Goal: Contribute content: Add original content to the website for others to see

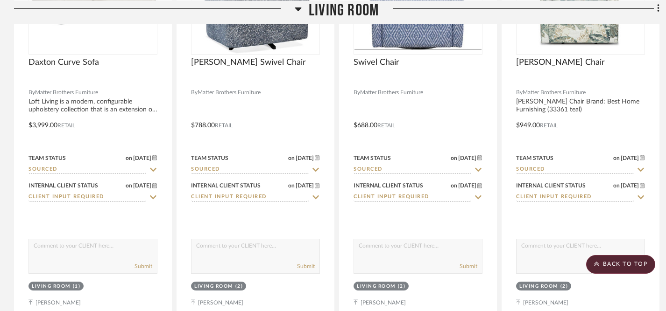
scroll to position [1752, 0]
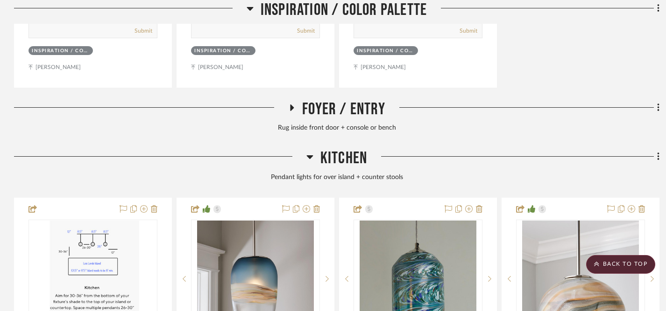
scroll to position [603, 0]
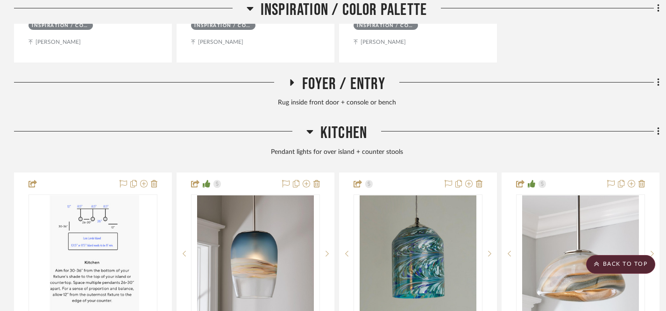
click at [293, 84] on icon at bounding box center [291, 82] width 11 height 7
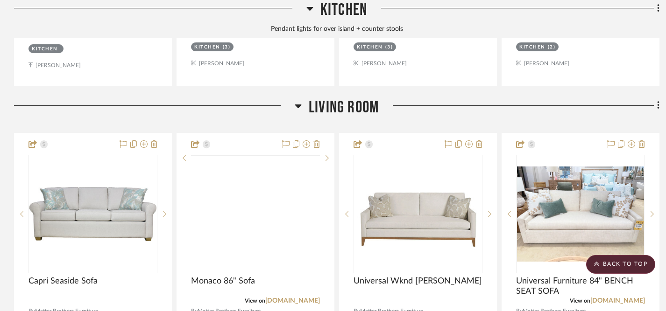
scroll to position [1525, 0]
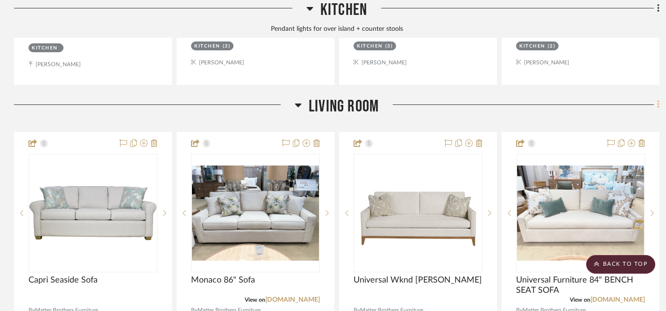
click at [658, 101] on icon at bounding box center [658, 104] width 3 height 10
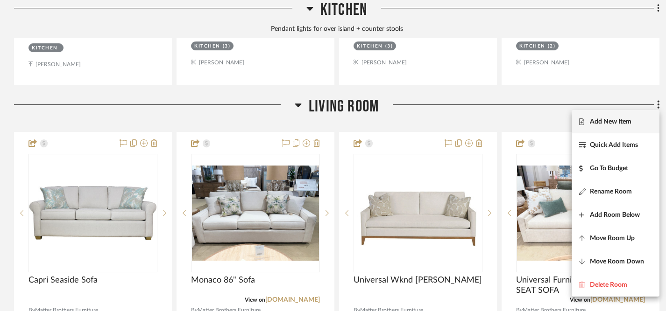
click at [611, 124] on span "Add New Item" at bounding box center [610, 122] width 42 height 8
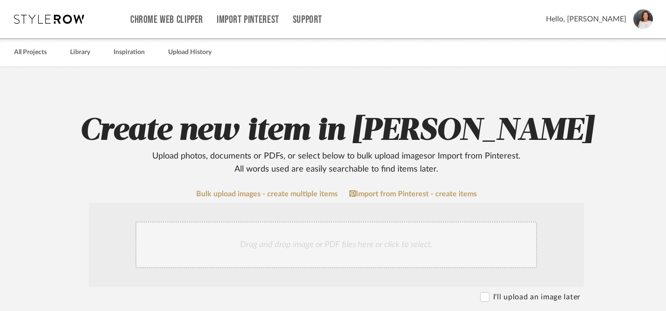
click at [372, 245] on div "Drag and drop image or PDF files here or click to select." at bounding box center [335, 245] width 401 height 47
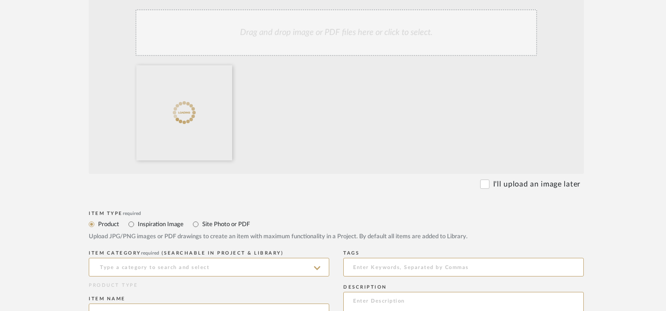
scroll to position [213, 0]
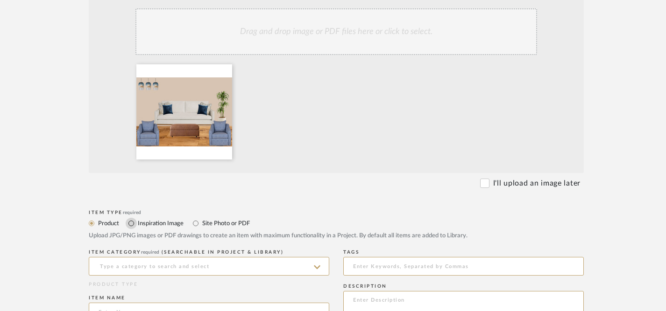
click at [132, 224] on input "Inspiration Image" at bounding box center [131, 223] width 11 height 11
radio input "true"
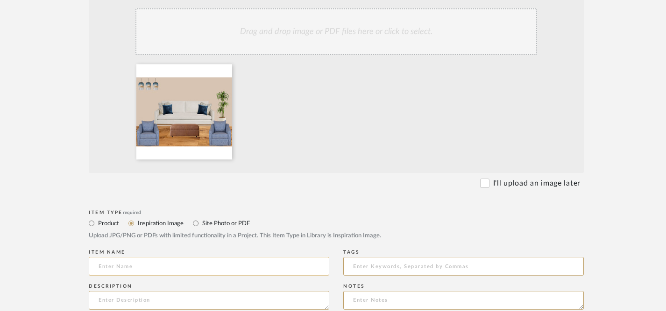
click at [160, 268] on input at bounding box center [209, 266] width 240 height 19
type input "I"
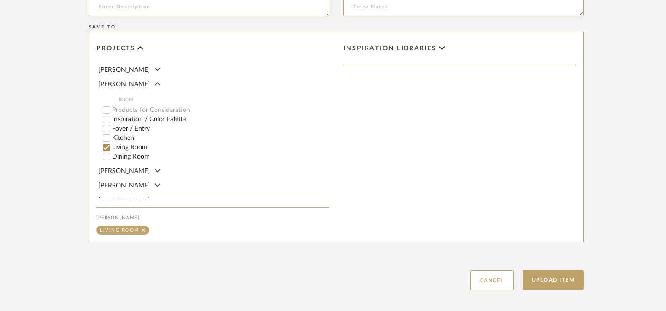
scroll to position [509, 0]
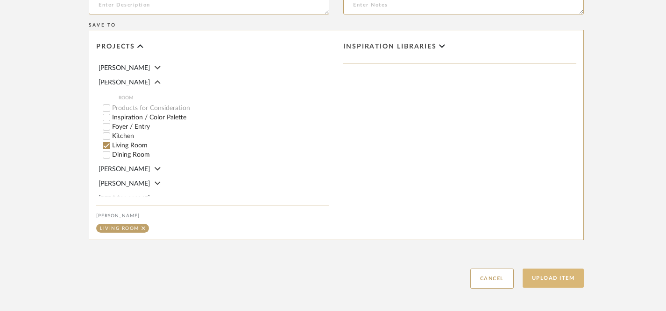
type input "Mood Board Option"
click at [550, 279] on button "Upload Item" at bounding box center [553, 278] width 62 height 19
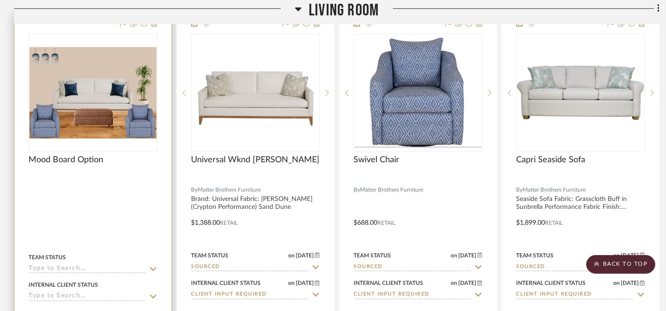
scroll to position [1645, 0]
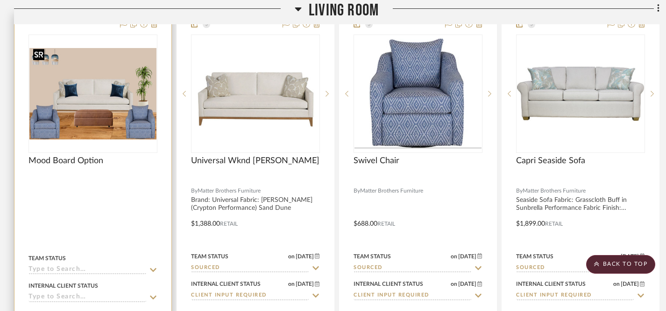
click at [113, 91] on img "0" at bounding box center [92, 93] width 127 height 91
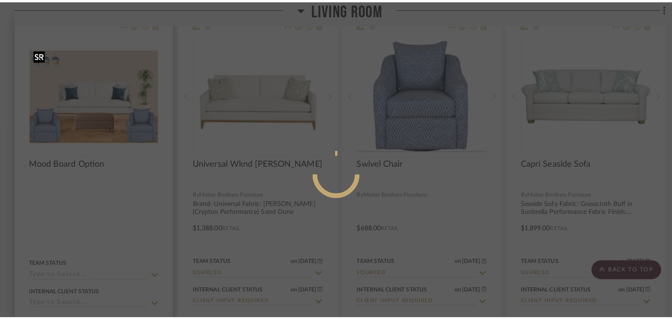
scroll to position [0, 0]
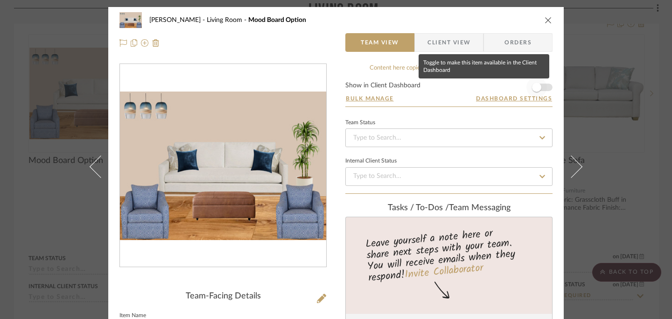
click at [533, 88] on span "button" at bounding box center [536, 87] width 9 height 9
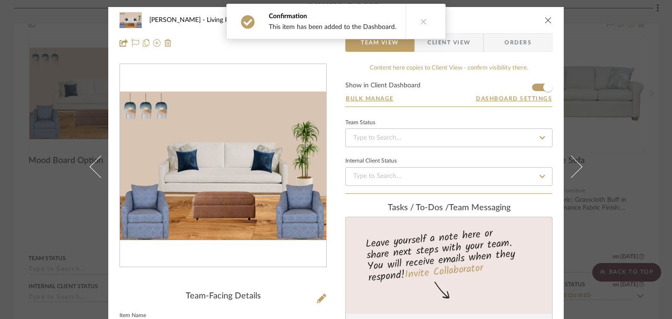
click at [545, 19] on icon "close" at bounding box center [548, 19] width 7 height 7
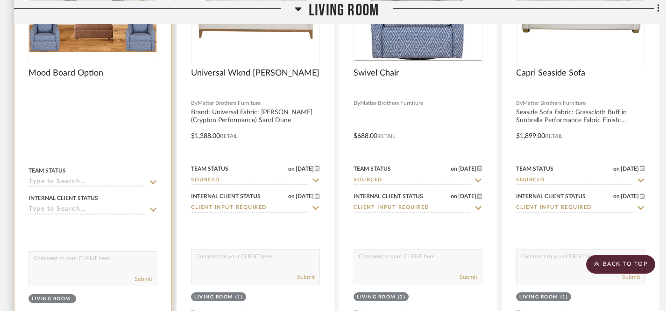
scroll to position [1731, 0]
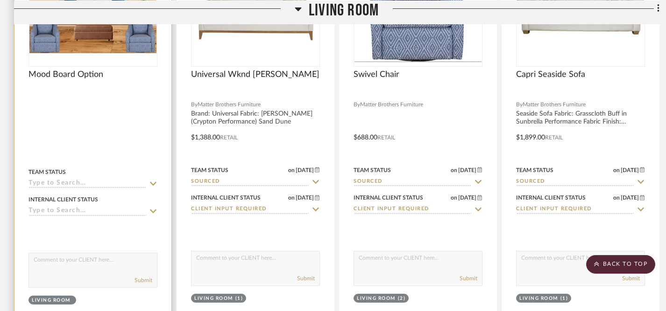
click at [86, 257] on textarea at bounding box center [93, 262] width 128 height 18
click at [73, 265] on textarea "Here's one initial version of a mood board for your living room. We can swap ou…" at bounding box center [93, 262] width 128 height 18
click at [106, 277] on div "Submit" at bounding box center [93, 280] width 128 height 13
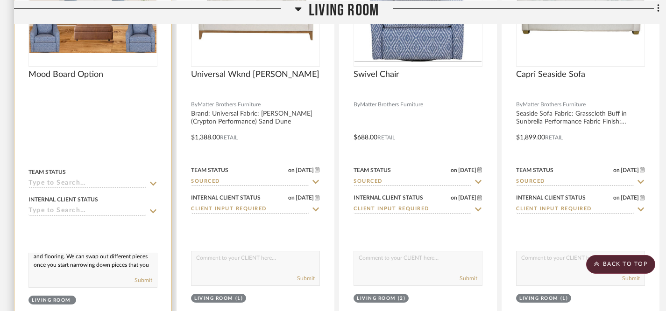
scroll to position [20, 0]
click at [50, 264] on textarea "Here's one initial version of a mood board for your living room using your curr…" at bounding box center [93, 262] width 128 height 18
click at [49, 263] on textarea "Here's one initial version of a mood board for your living room using your curr…" at bounding box center [93, 262] width 128 height 18
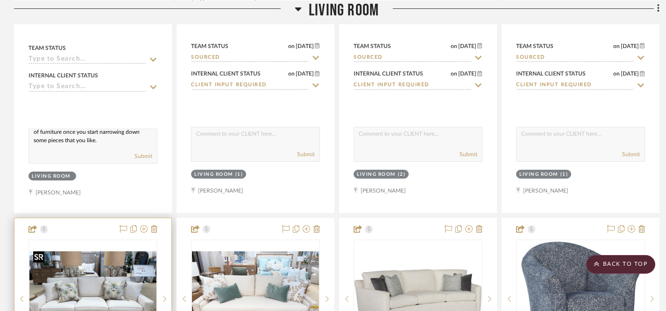
scroll to position [1857, 0]
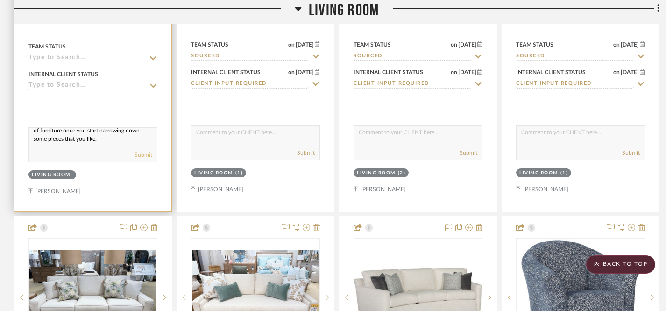
type textarea "Here's one initial version of a mood board for your living room using your curr…"
click at [144, 152] on button "Submit" at bounding box center [143, 155] width 18 height 8
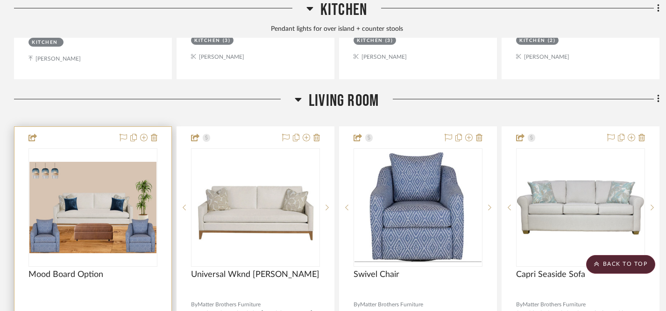
scroll to position [1530, 0]
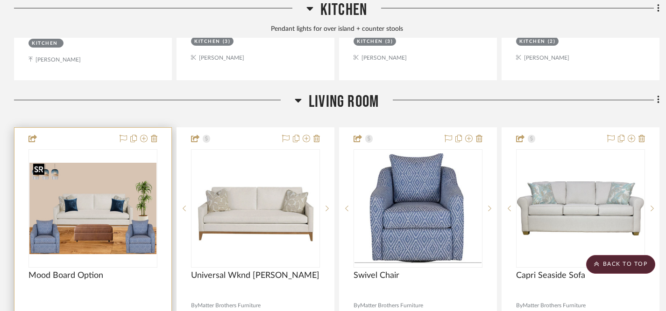
click at [118, 184] on img "0" at bounding box center [92, 208] width 127 height 91
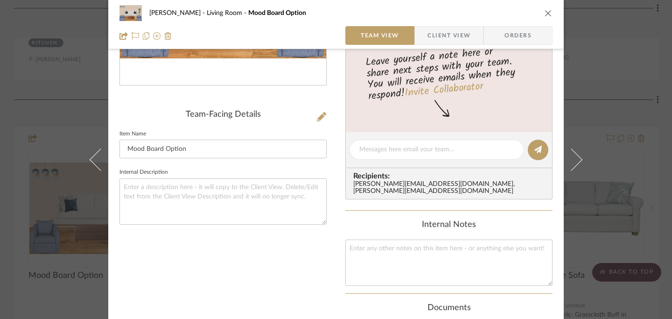
scroll to position [184, 0]
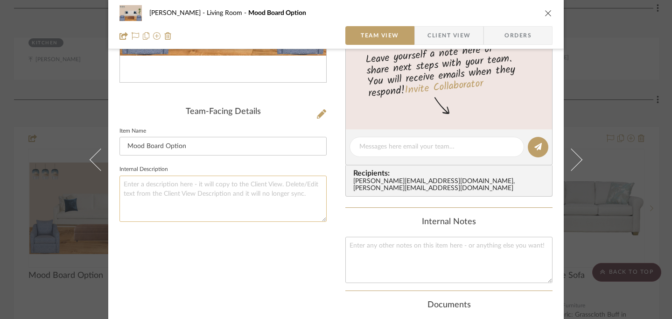
click at [247, 190] on textarea at bounding box center [222, 198] width 207 height 46
type textarea "T"
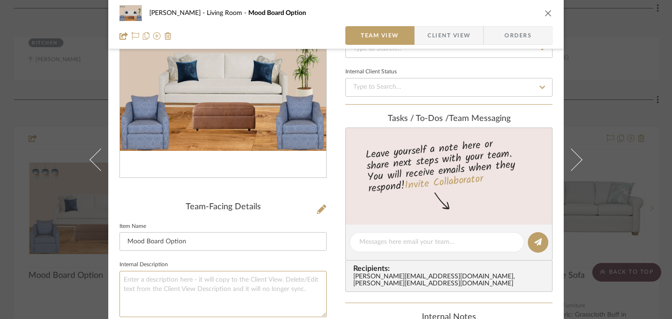
scroll to position [0, 0]
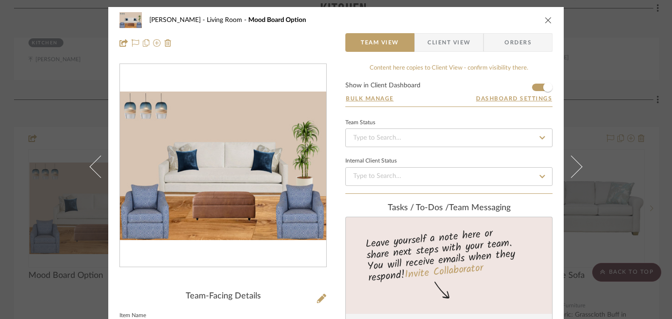
click at [546, 19] on icon "close" at bounding box center [548, 19] width 7 height 7
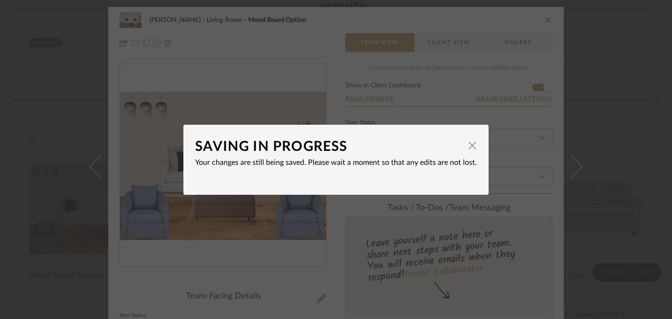
click at [475, 146] on dialog-content "SAVING IN PROGRESS × Your changes are still being saved. Please wait a moment s…" at bounding box center [335, 160] width 305 height 70
click at [466, 142] on span "button" at bounding box center [472, 145] width 19 height 19
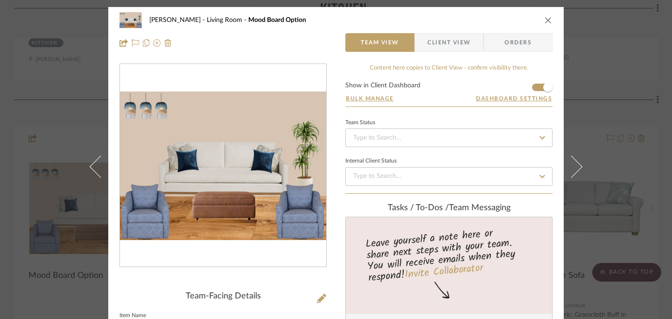
click at [546, 20] on icon "close" at bounding box center [548, 19] width 7 height 7
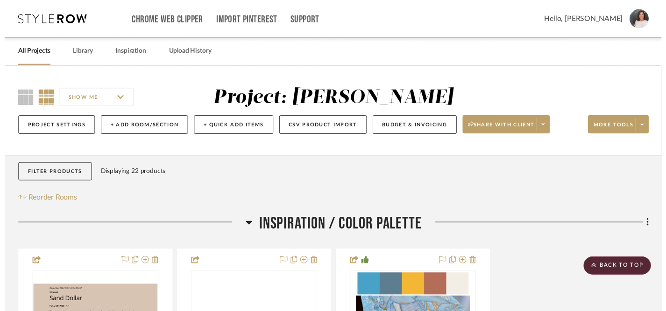
scroll to position [1530, 0]
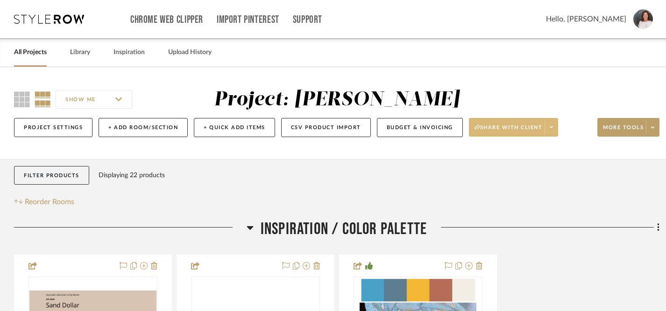
click at [506, 127] on span "Share with client" at bounding box center [508, 131] width 68 height 14
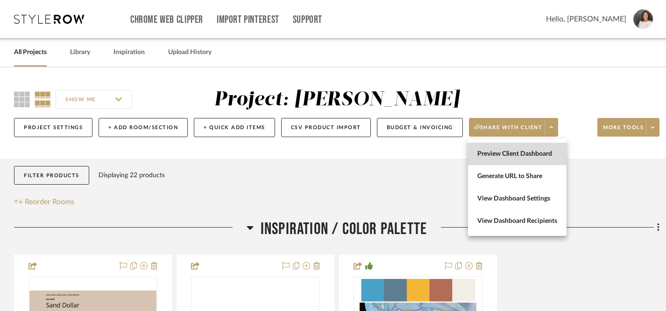
click at [505, 151] on span "Preview Client Dashboard" at bounding box center [517, 154] width 80 height 8
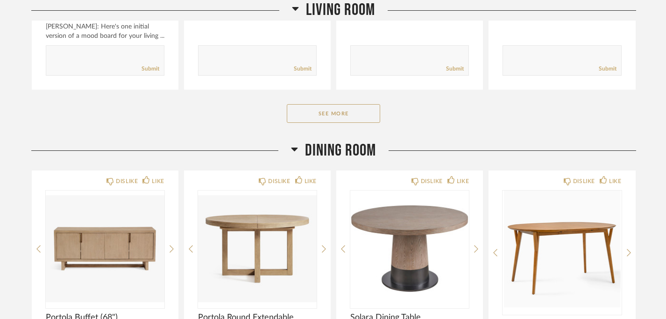
scroll to position [1432, 0]
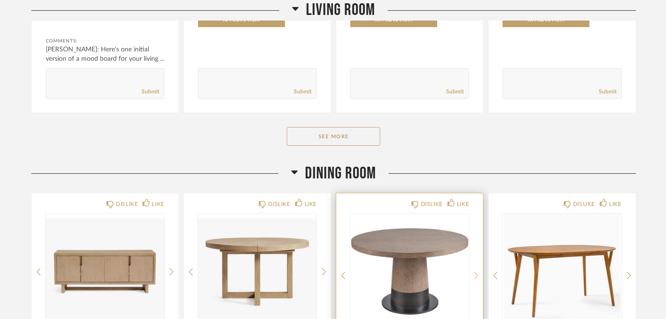
click at [477, 275] on icon at bounding box center [476, 275] width 4 height 8
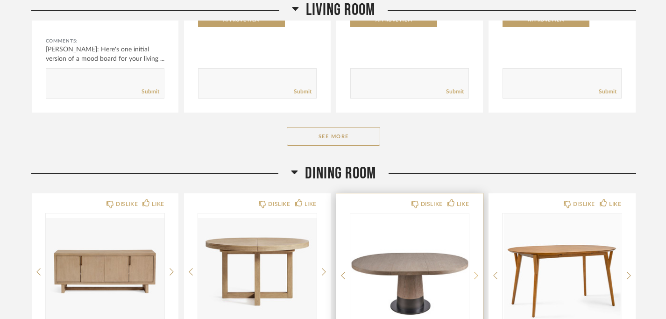
click at [477, 275] on icon at bounding box center [476, 275] width 4 height 8
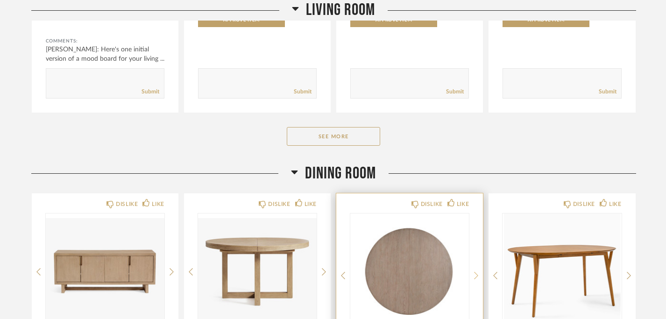
click at [477, 275] on icon at bounding box center [476, 275] width 4 height 8
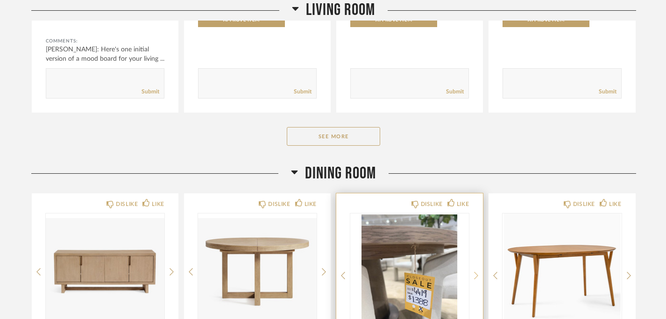
click at [477, 275] on icon at bounding box center [476, 275] width 4 height 8
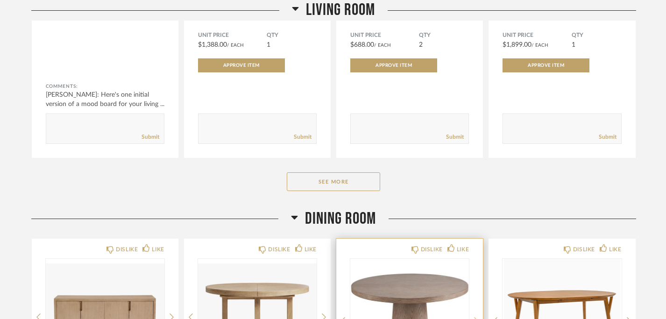
scroll to position [1388, 0]
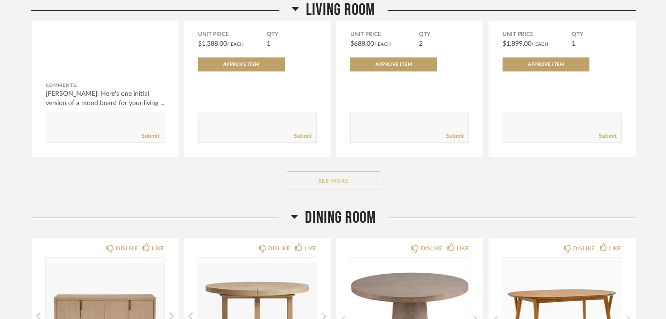
click at [355, 184] on button "See More" at bounding box center [333, 180] width 93 height 19
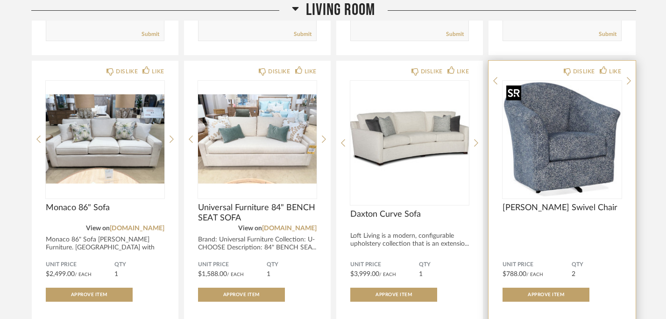
scroll to position [1475, 0]
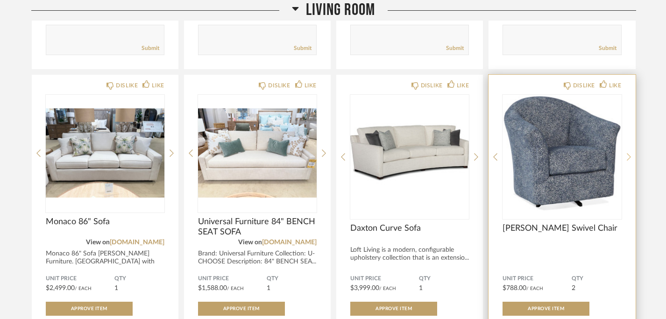
click at [629, 155] on icon at bounding box center [628, 157] width 4 height 8
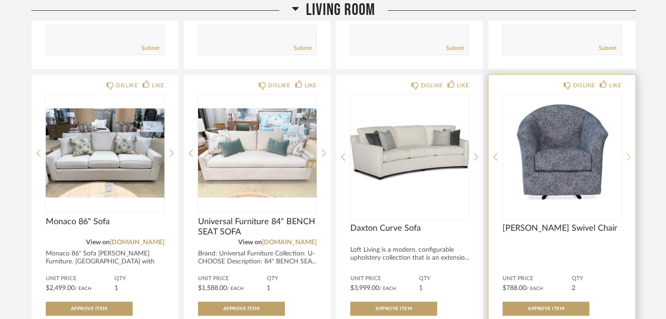
click at [629, 155] on icon at bounding box center [628, 157] width 4 height 8
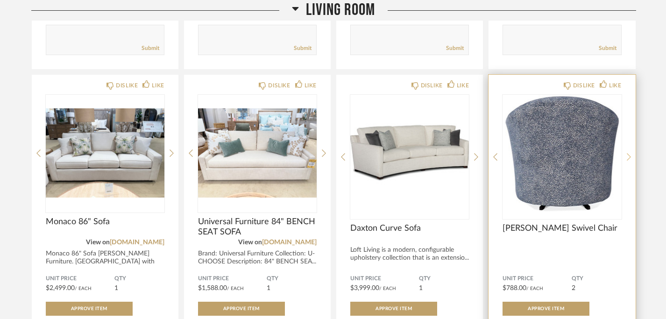
click at [629, 155] on icon at bounding box center [628, 157] width 4 height 8
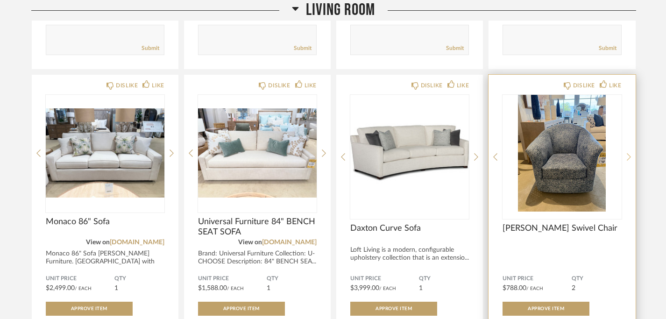
click at [629, 155] on icon at bounding box center [628, 157] width 4 height 8
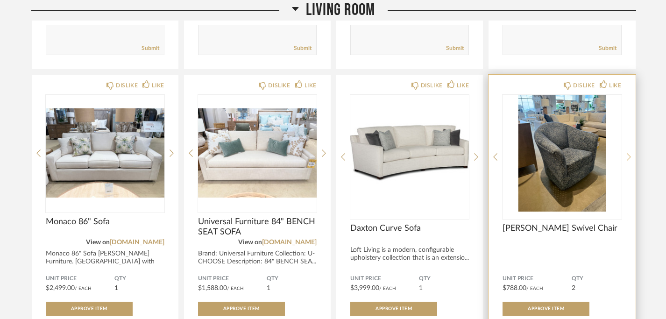
click at [629, 155] on icon at bounding box center [628, 157] width 4 height 8
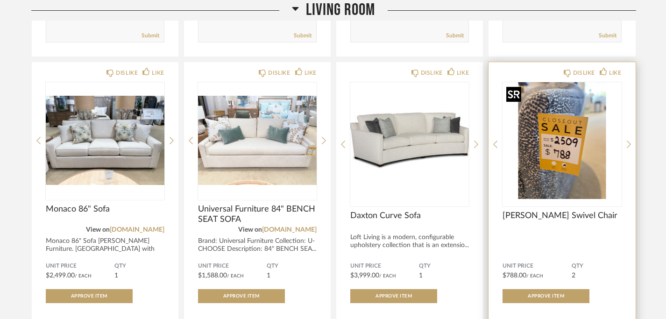
scroll to position [1479, 0]
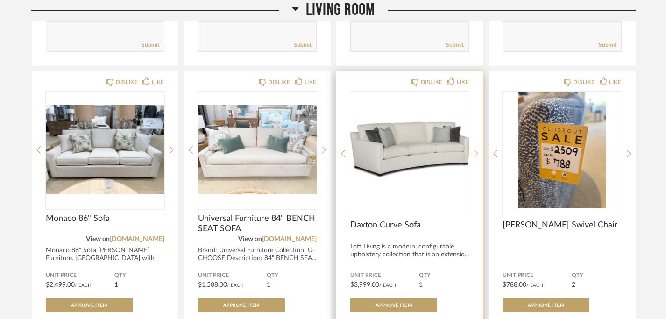
click at [476, 154] on icon at bounding box center [476, 153] width 4 height 8
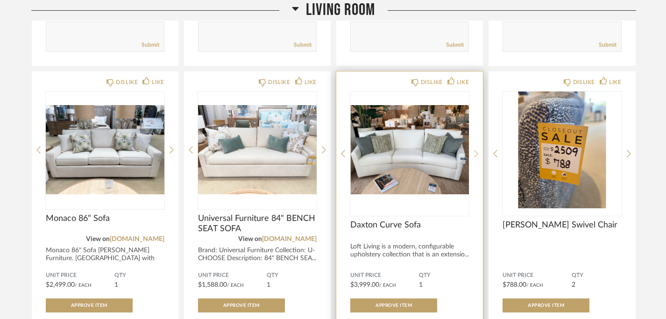
click at [477, 153] on icon at bounding box center [476, 153] width 4 height 8
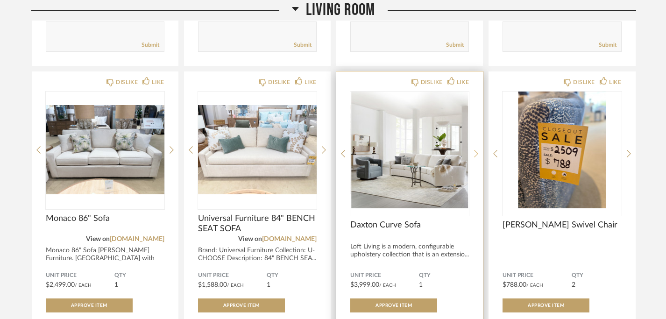
click at [477, 153] on icon at bounding box center [476, 153] width 4 height 8
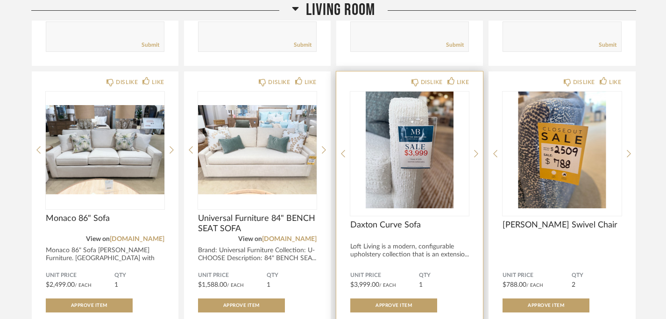
click at [478, 152] on div "DISLIKE LIKE Daxton Curve Sofa Loft Living is a modern, configurable upholstery…" at bounding box center [409, 234] width 147 height 326
click at [343, 153] on icon at bounding box center [343, 153] width 4 height 8
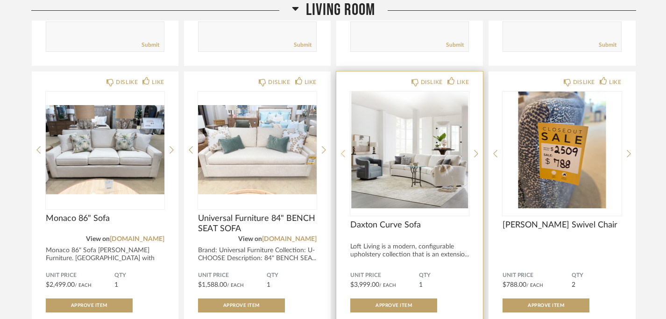
click at [343, 153] on icon at bounding box center [343, 153] width 4 height 8
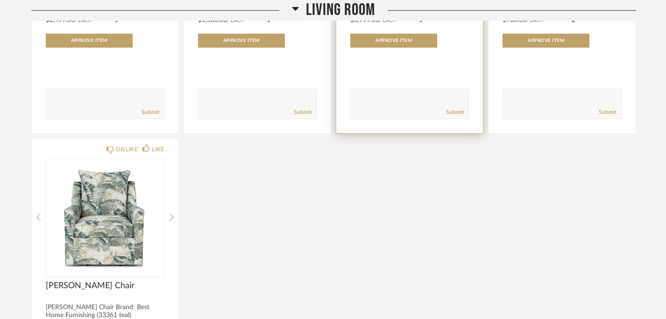
scroll to position [1746, 0]
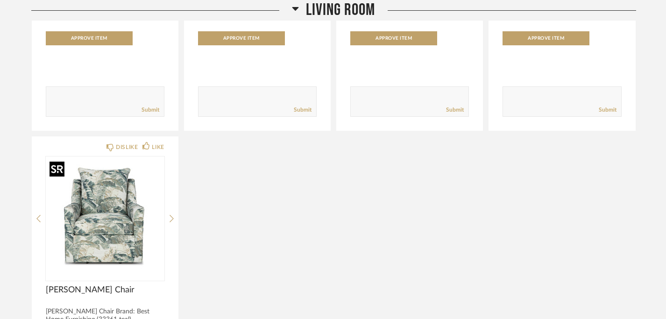
drag, startPoint x: 146, startPoint y: 271, endPoint x: 414, endPoint y: 312, distance: 270.6
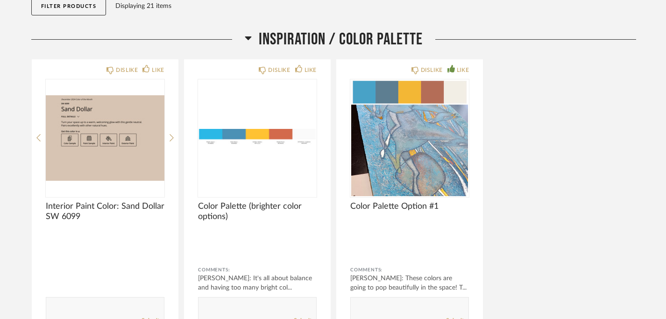
scroll to position [107, 0]
